Goal: Information Seeking & Learning: Learn about a topic

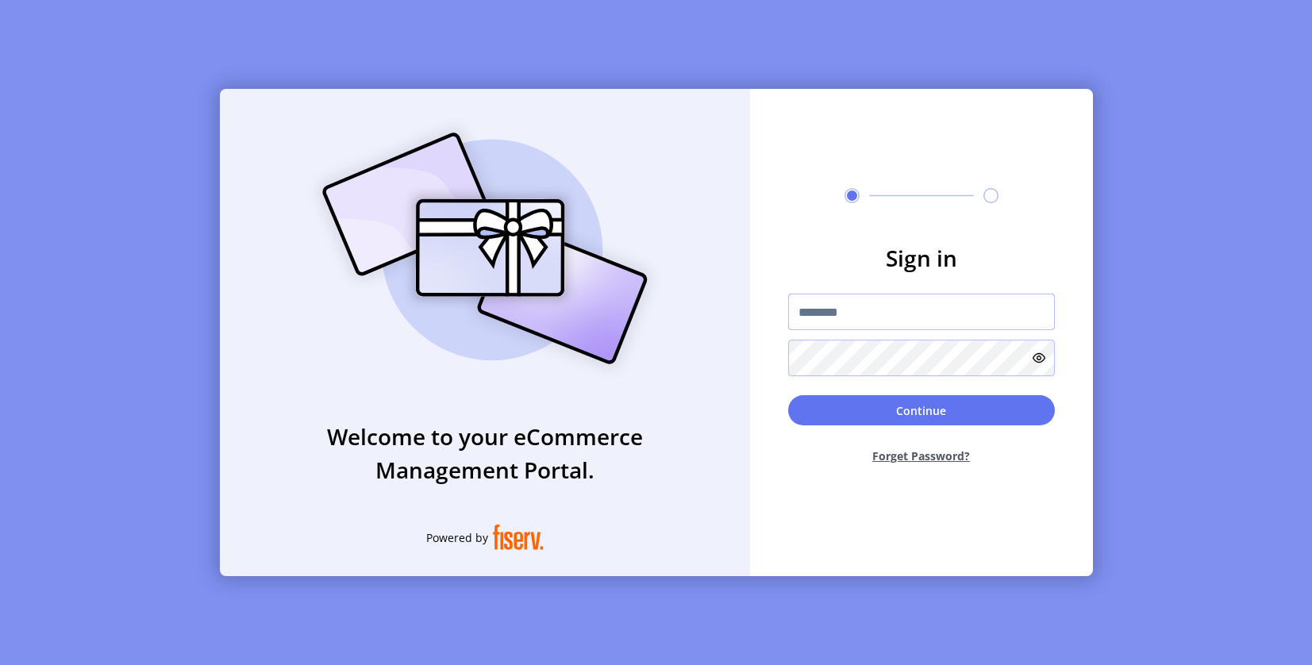
click at [829, 318] on input "text" at bounding box center [921, 312] width 267 height 37
paste input "**********"
type input "**********"
click at [843, 406] on button "Continue" at bounding box center [921, 410] width 267 height 30
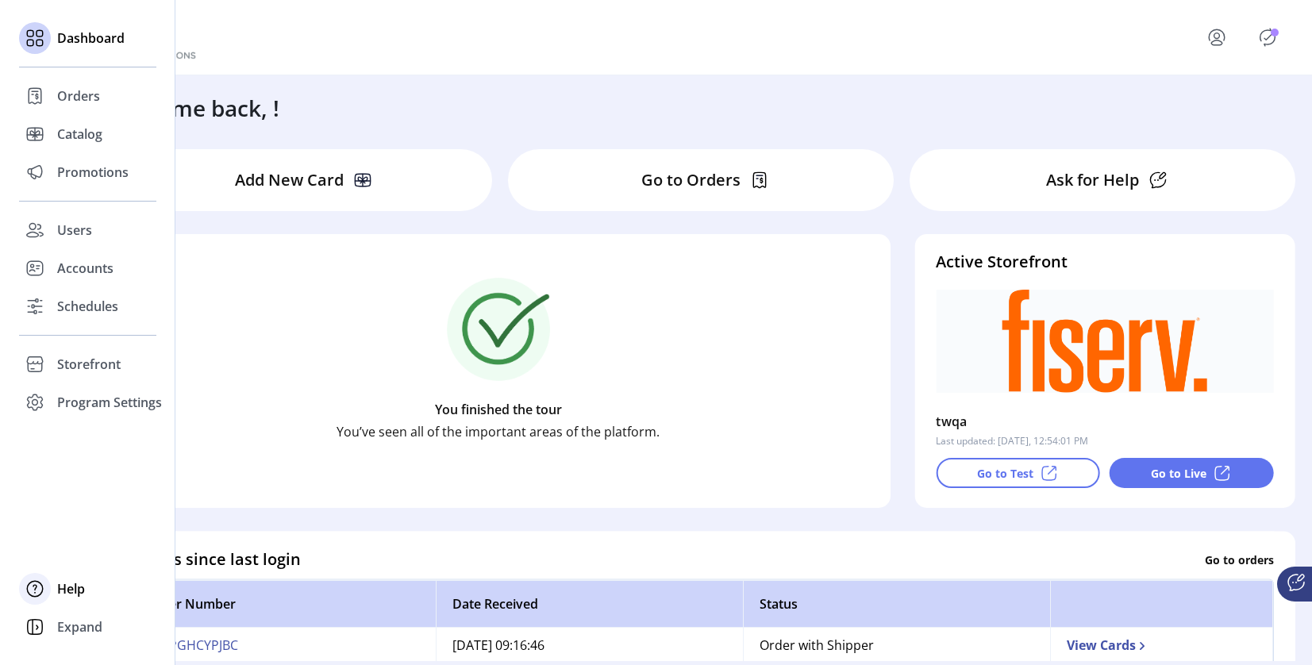
click at [41, 590] on icon at bounding box center [34, 588] width 25 height 25
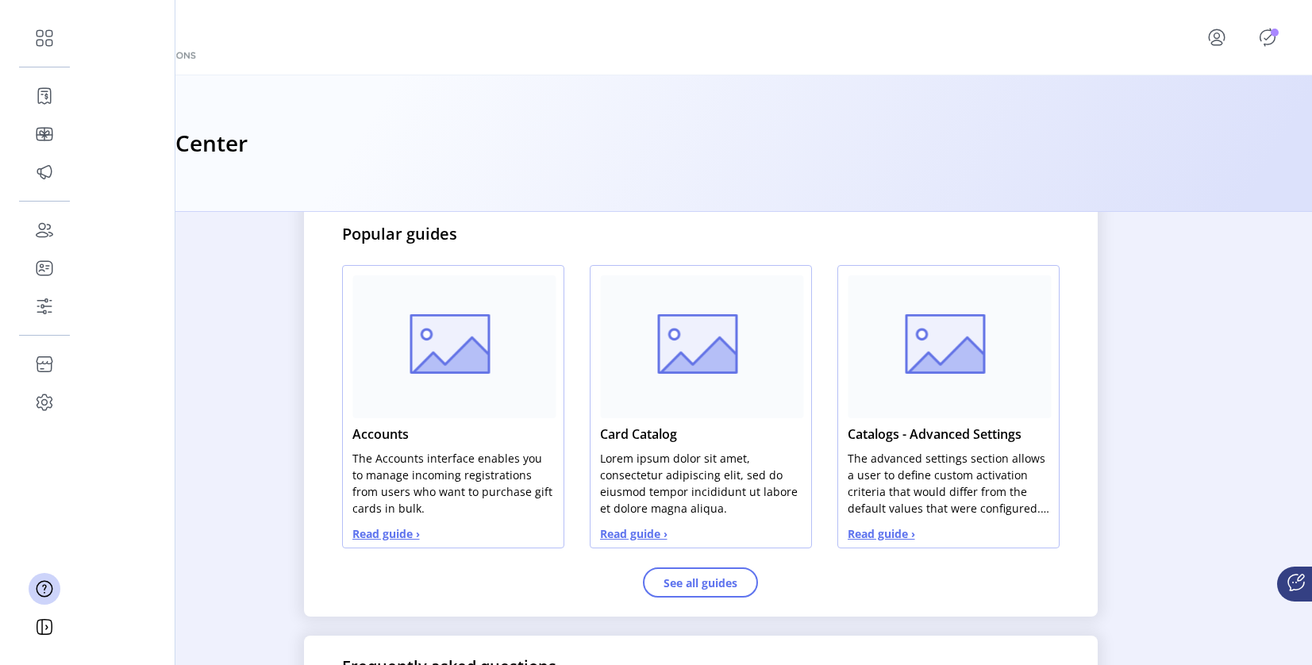
scroll to position [739, 0]
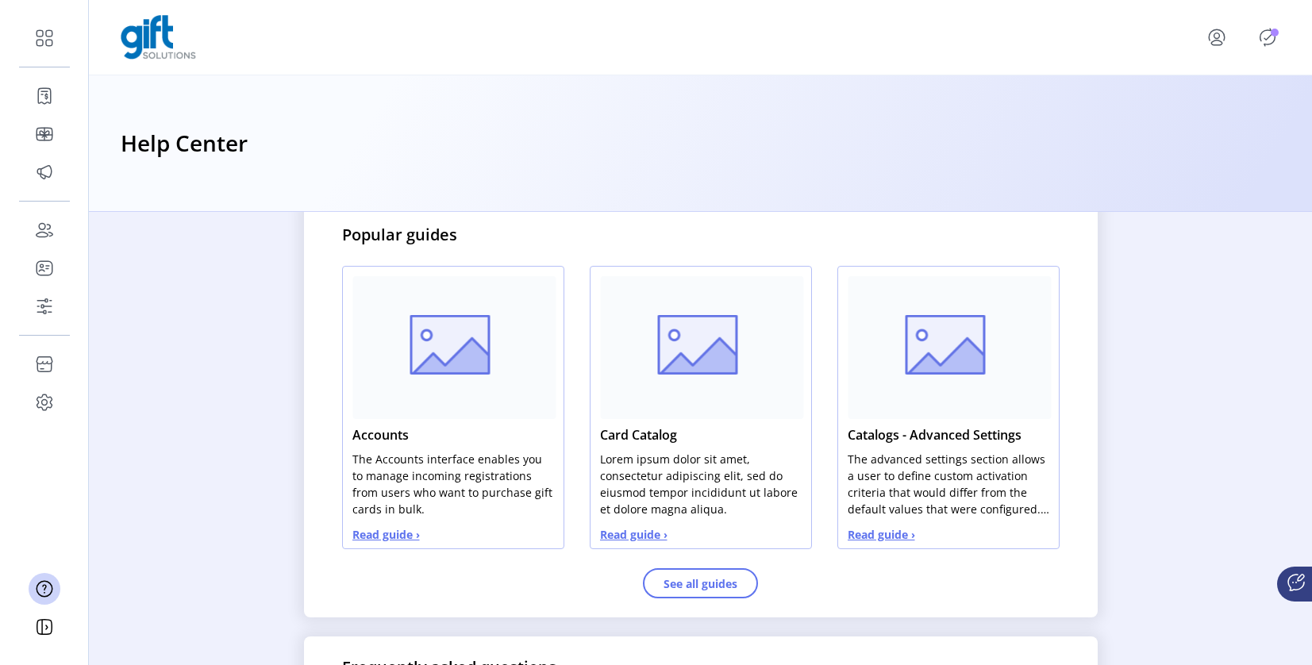
click at [353, 533] on button "Read guide ›" at bounding box center [385, 534] width 67 height 17
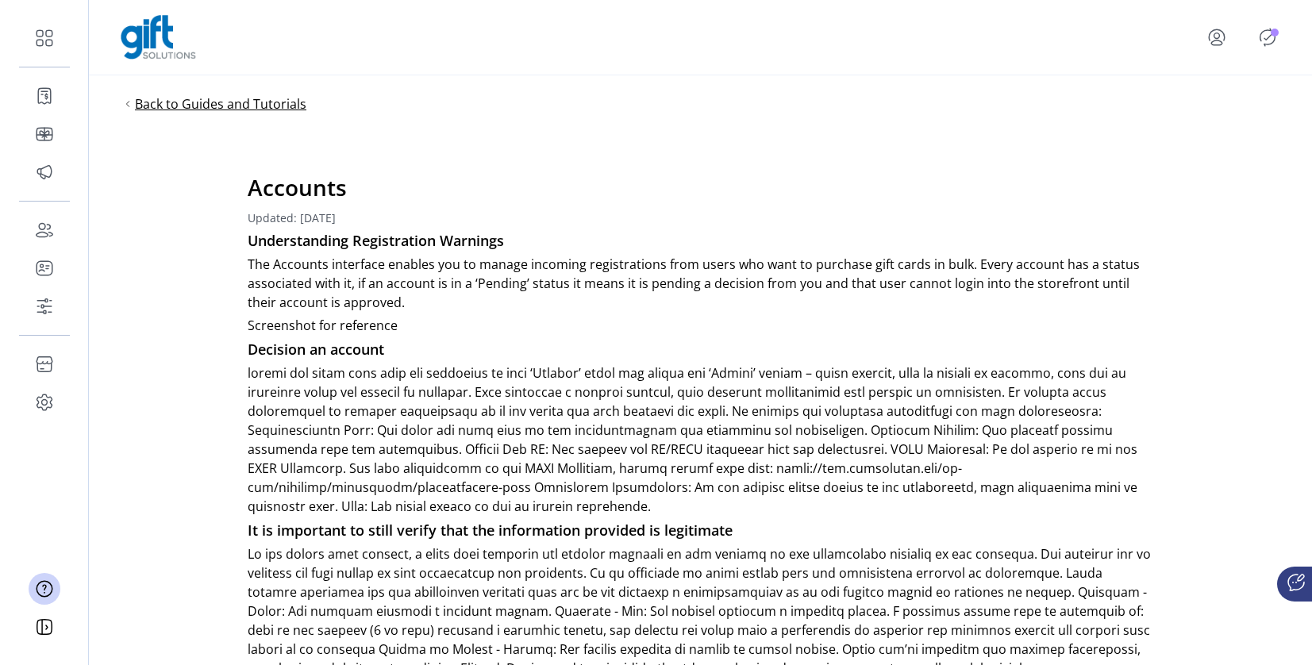
click at [195, 109] on span "Back to Guides and Tutorials" at bounding box center [220, 103] width 171 height 19
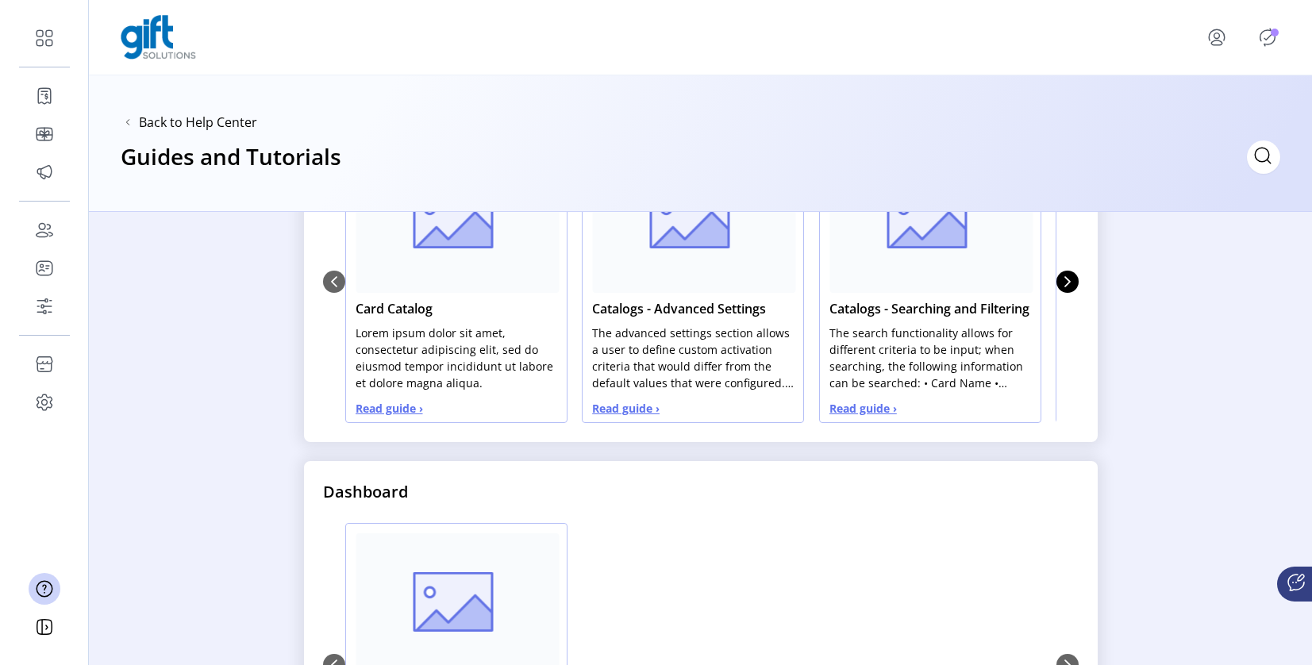
scroll to position [754, 0]
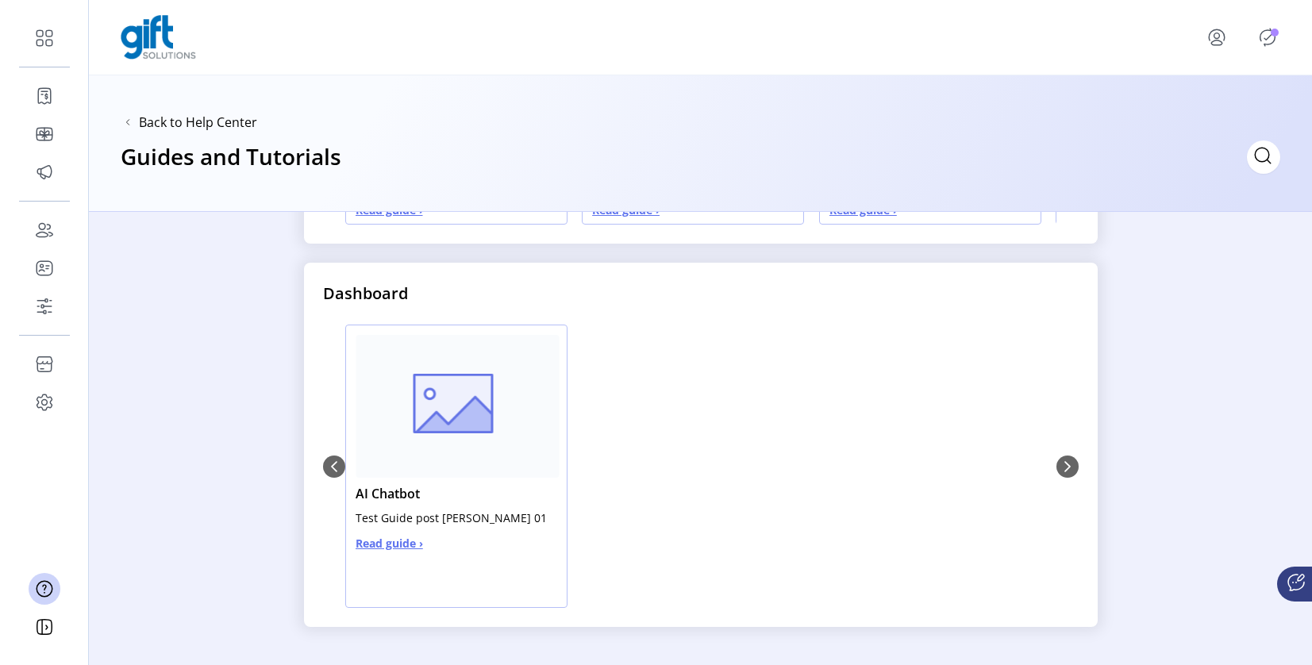
click at [374, 548] on span "Read guide ›" at bounding box center [389, 543] width 67 height 17
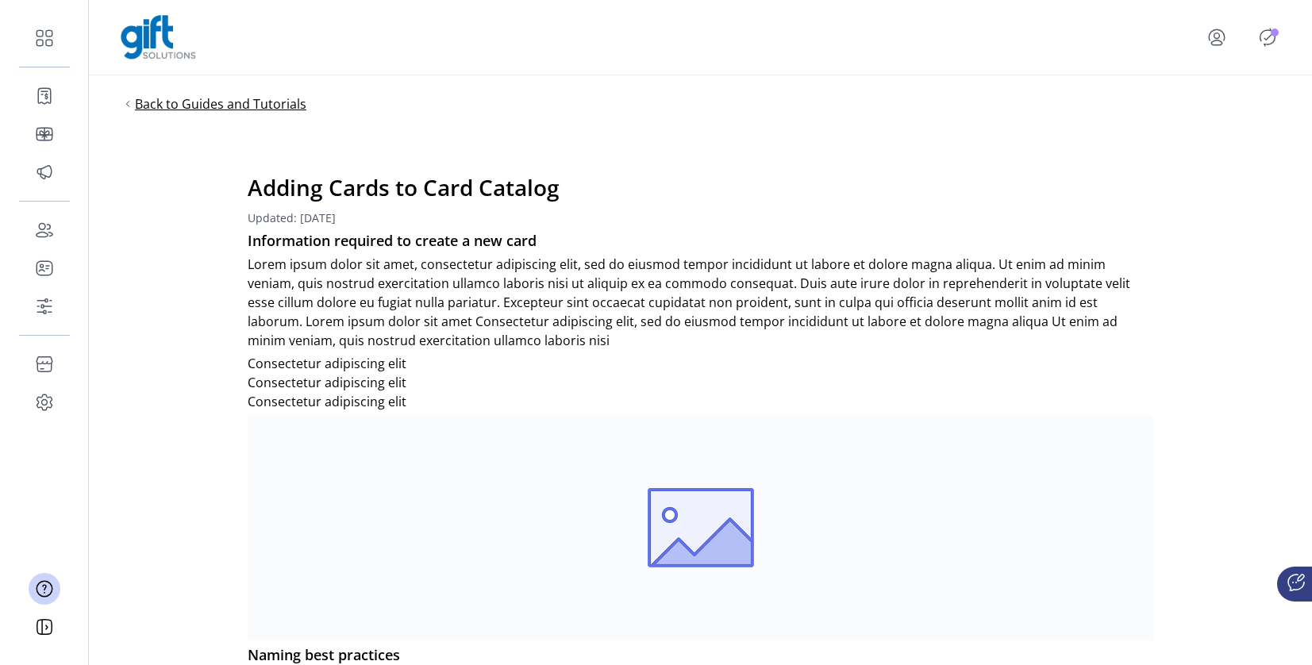
click at [152, 98] on span "Back to Guides and Tutorials" at bounding box center [220, 103] width 171 height 19
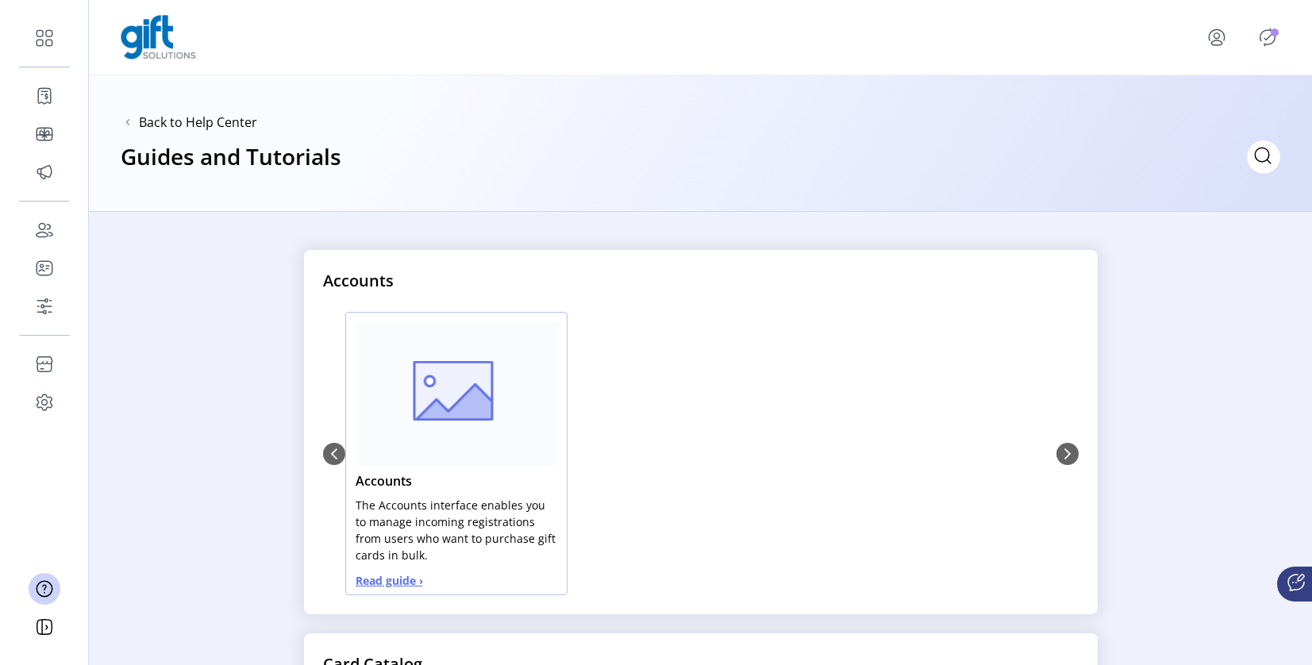
scroll to position [1, 0]
click at [199, 118] on span "Back to Help Center" at bounding box center [198, 122] width 118 height 19
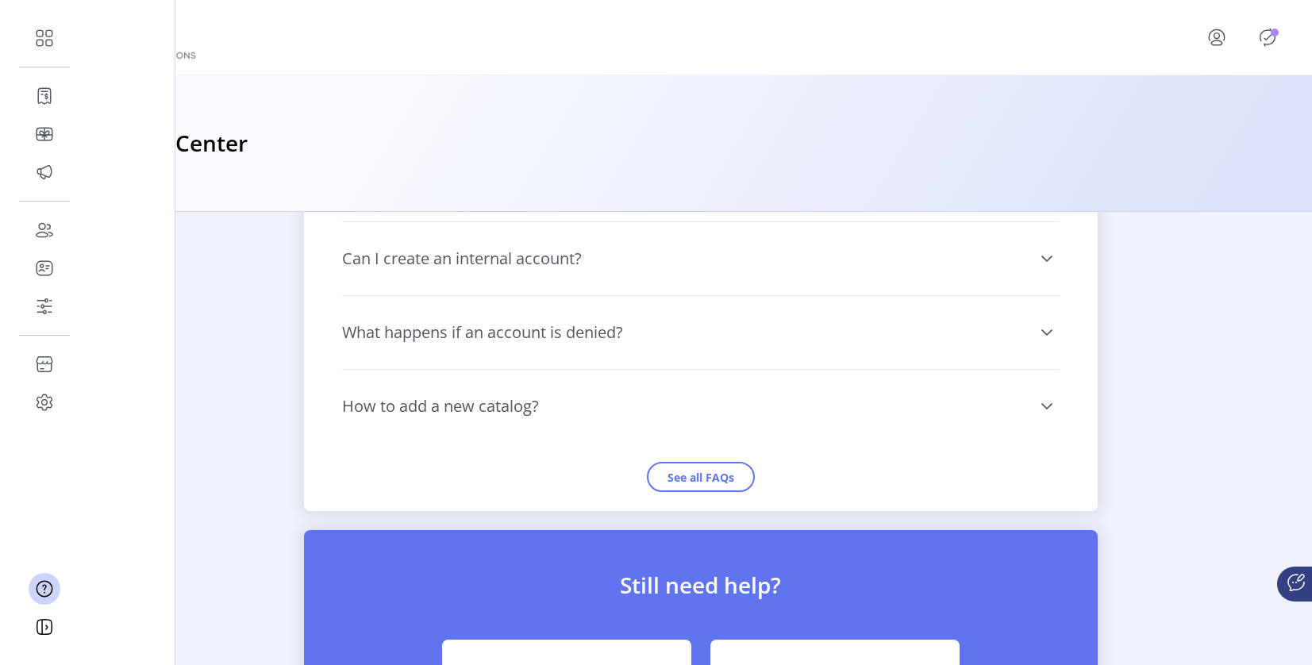
scroll to position [1510, 0]
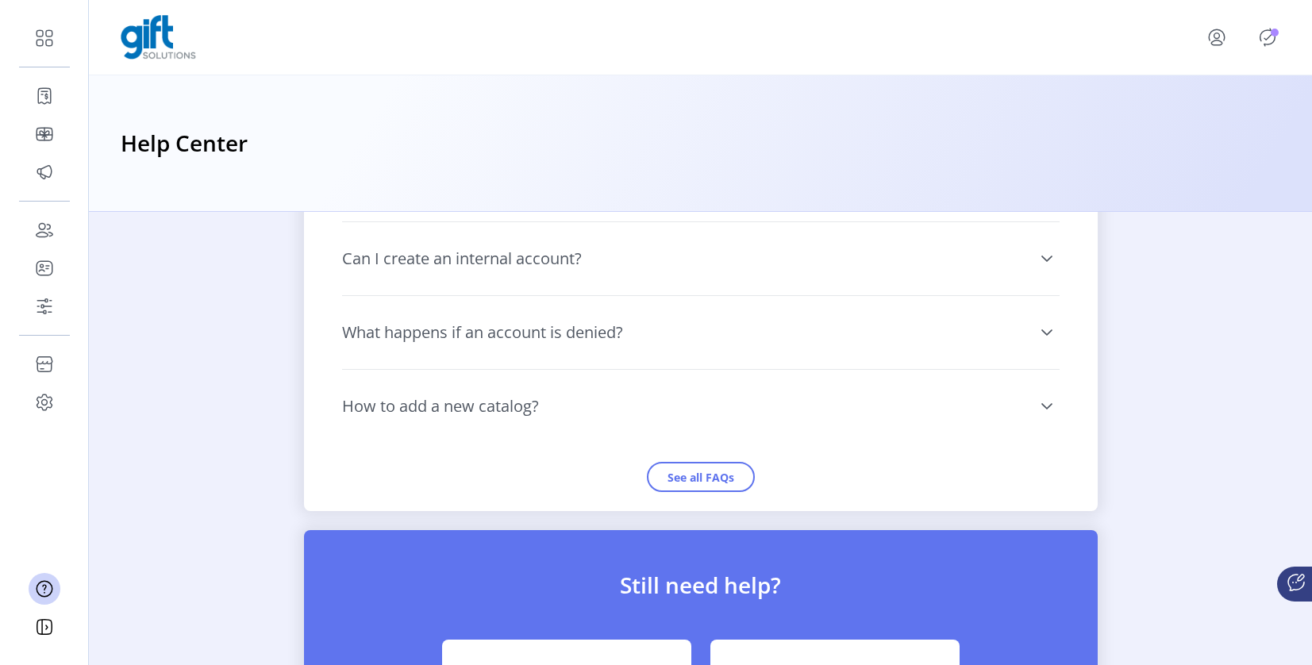
click at [1218, 37] on icon "menu" at bounding box center [1216, 37] width 25 height 25
click at [1193, 75] on span "Profile" at bounding box center [1184, 81] width 119 height 13
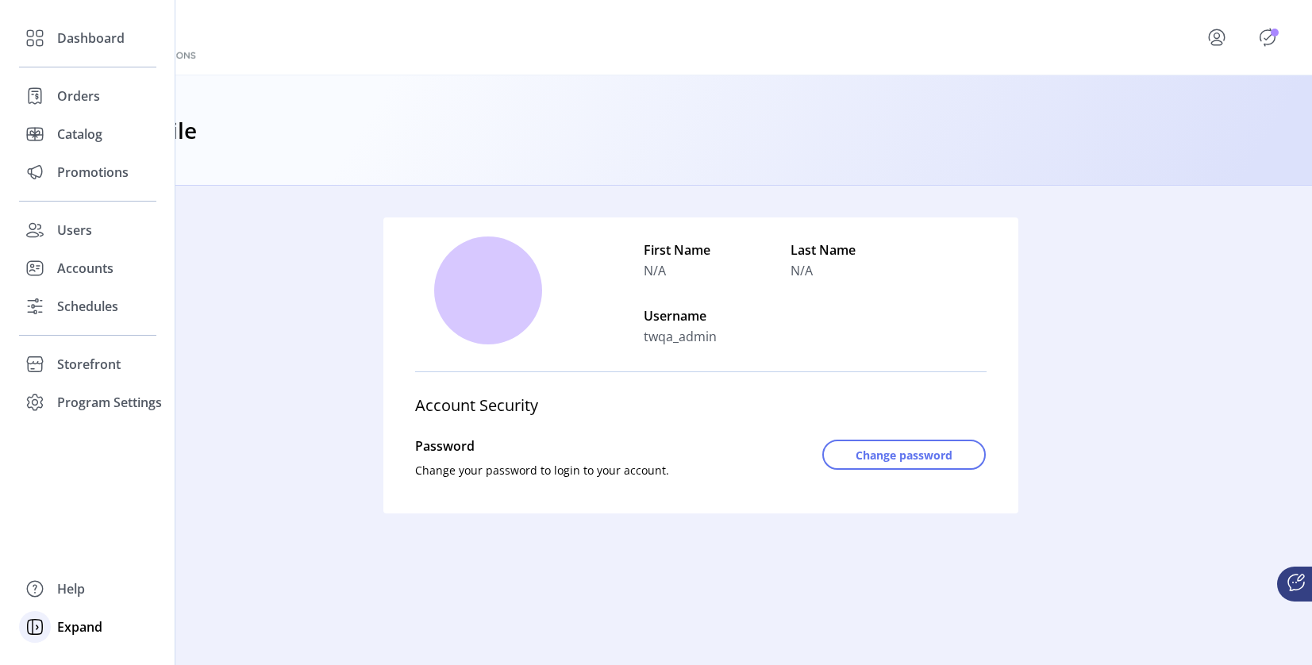
click at [55, 620] on div "Expand" at bounding box center [87, 627] width 137 height 38
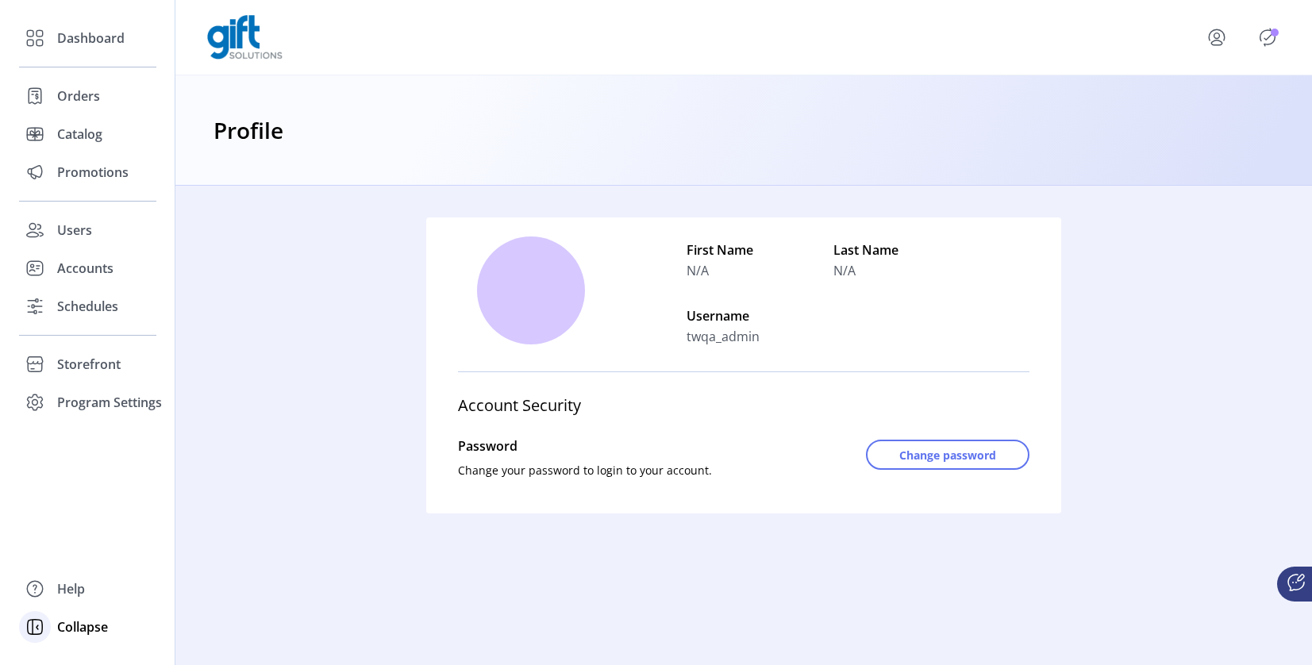
click at [61, 625] on span "Collapse" at bounding box center [82, 627] width 51 height 19
